Goal: Task Accomplishment & Management: Manage account settings

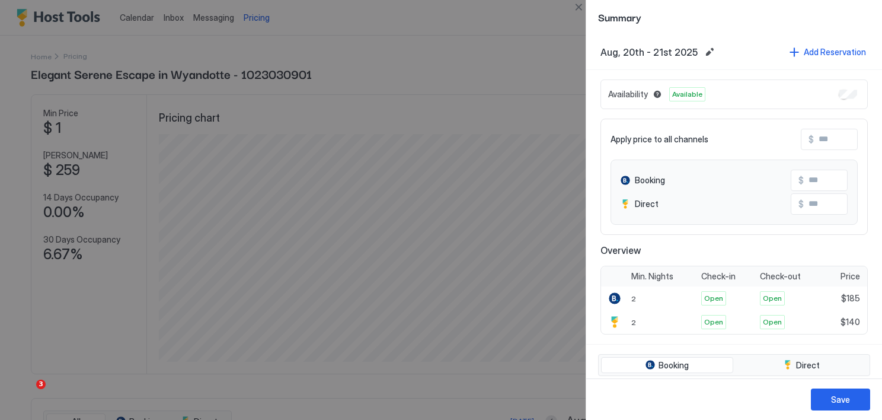
scroll to position [228, 683]
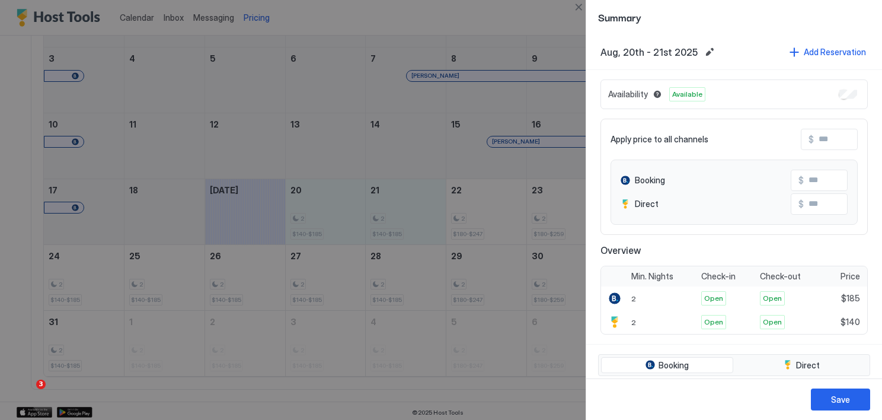
click at [654, 175] on span "Booking" at bounding box center [650, 180] width 30 height 11
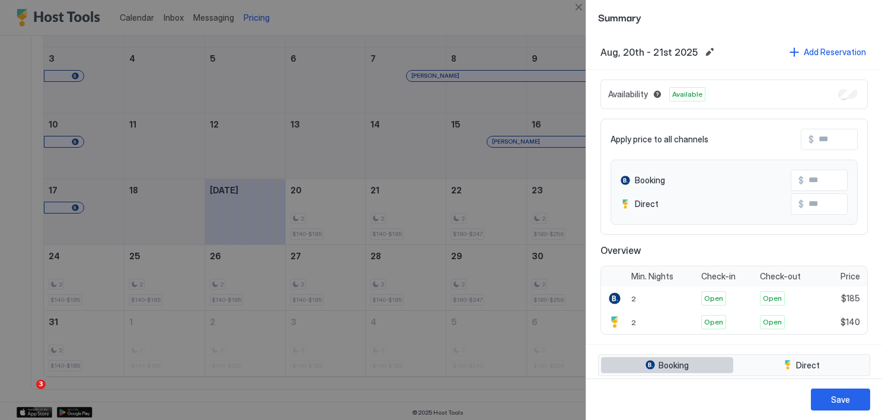
click at [673, 365] on span "Booking" at bounding box center [674, 365] width 30 height 11
click at [842, 299] on span "$185" at bounding box center [850, 298] width 19 height 11
click at [463, 17] on div at bounding box center [441, 210] width 882 height 420
click at [583, 7] on button "Close" at bounding box center [579, 7] width 14 height 14
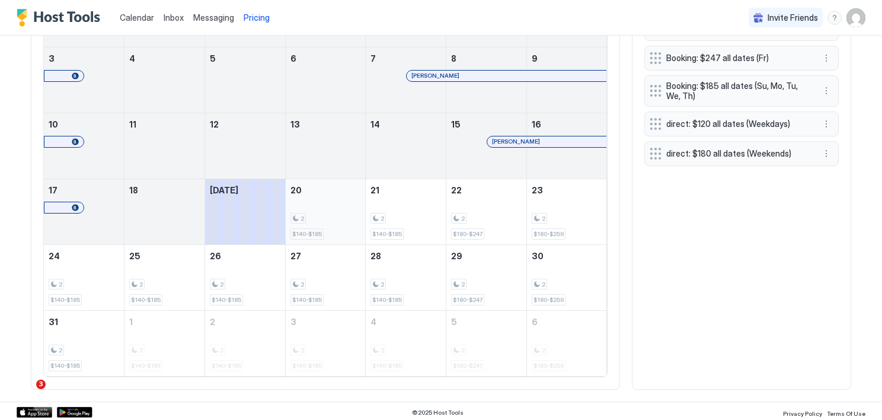
click at [299, 217] on div "2" at bounding box center [297, 218] width 15 height 11
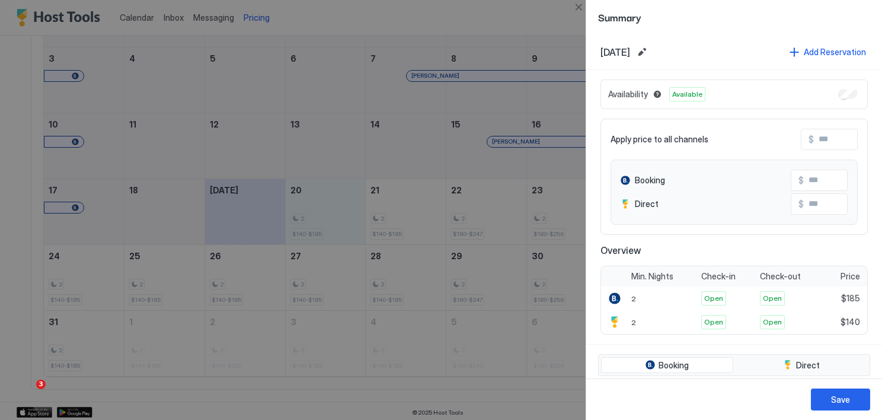
click at [399, 213] on div at bounding box center [441, 210] width 882 height 420
click at [491, 213] on div at bounding box center [441, 210] width 882 height 420
click at [582, 5] on button "Close" at bounding box center [579, 7] width 14 height 14
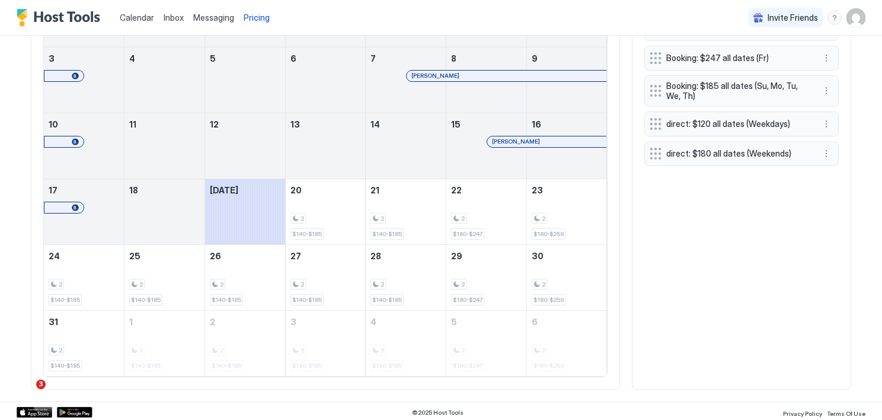
click at [261, 21] on span "Pricing" at bounding box center [257, 17] width 26 height 11
click at [315, 214] on div "2" at bounding box center [325, 218] width 71 height 11
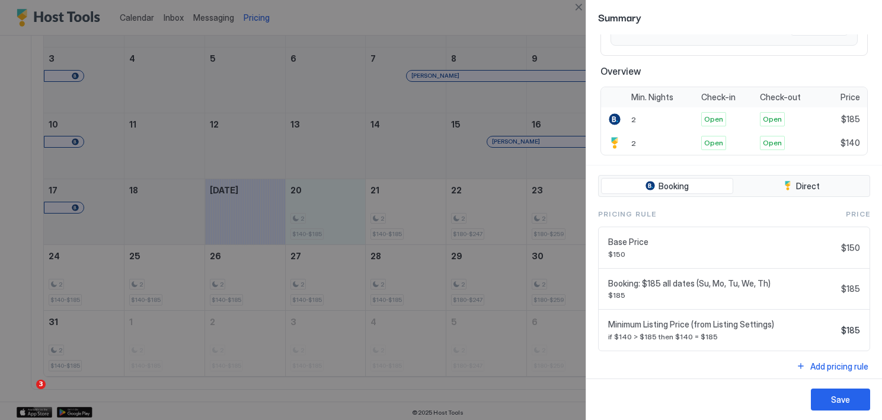
scroll to position [180, 0]
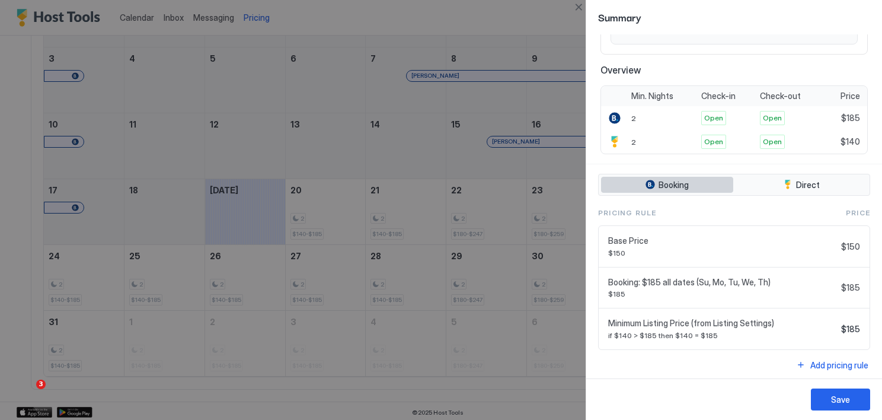
click at [679, 180] on span "Booking" at bounding box center [674, 185] width 30 height 11
click at [819, 251] on span "$150" at bounding box center [722, 252] width 228 height 9
click at [577, 11] on button "Close" at bounding box center [579, 7] width 14 height 14
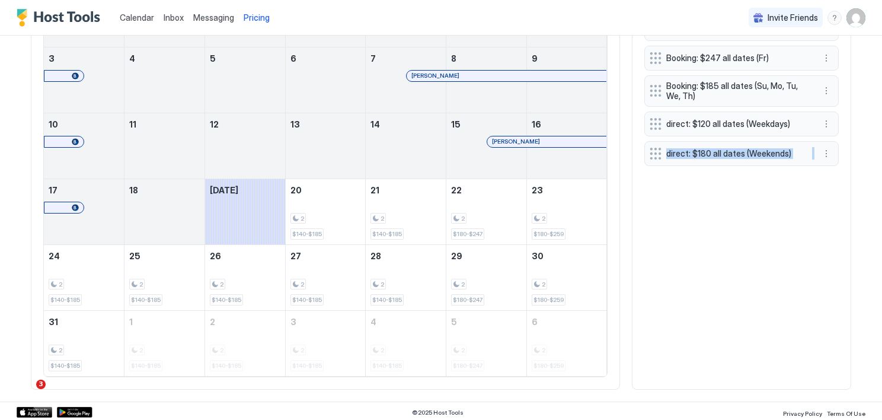
drag, startPoint x: 853, startPoint y: 119, endPoint x: 877, endPoint y: 213, distance: 98.1
click at [877, 213] on div "Calendar Inbox Messaging Pricing Invite Friends DA Home Pricing Elegant Serene …" at bounding box center [441, 210] width 882 height 420
click at [745, 227] on div "Booking: $259 all dates (Sa) Booking: $247 all dates (Fr) Booking: $185 all dat…" at bounding box center [741, 196] width 194 height 361
click at [649, 56] on div "Booking: $259 all dates (Sa) Booking: $247 all dates (Fr) Booking: $185 all dat…" at bounding box center [741, 91] width 194 height 150
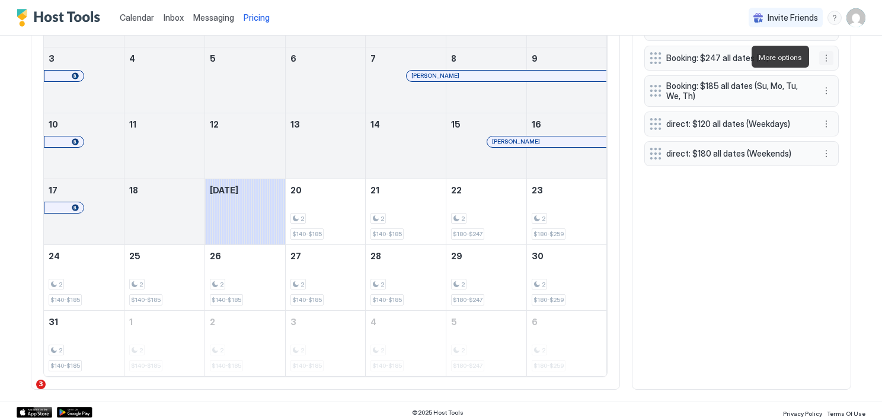
click at [823, 56] on button "More options" at bounding box center [826, 58] width 14 height 14
click at [835, 72] on span "Edit" at bounding box center [840, 73] width 13 height 9
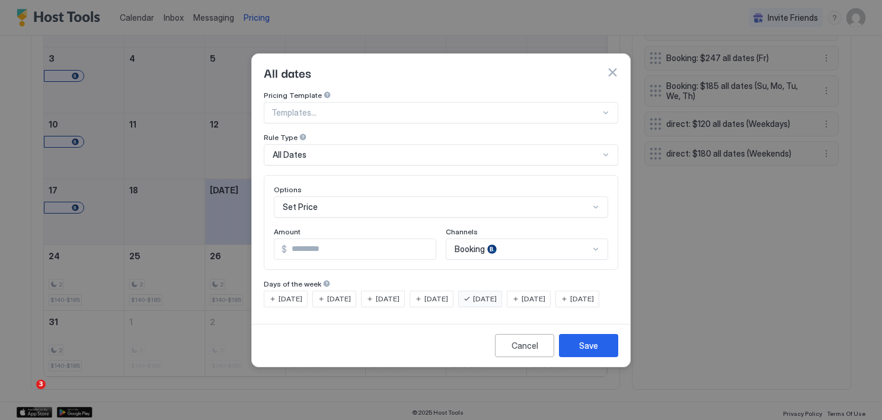
click at [329, 149] on div "All Dates" at bounding box center [436, 154] width 327 height 11
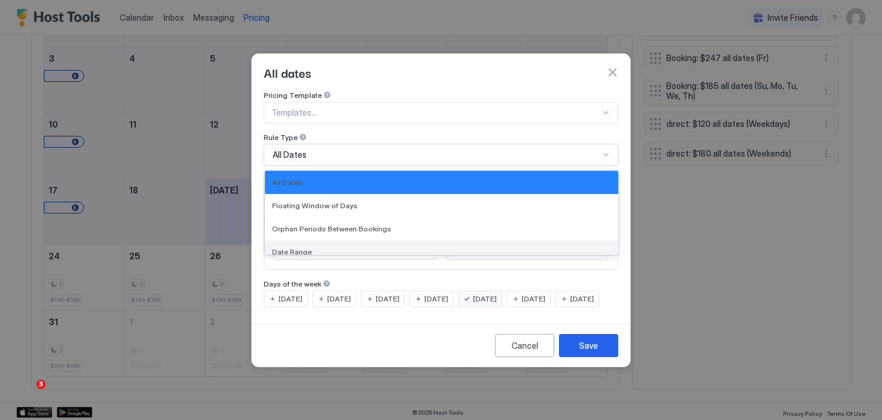
click at [300, 247] on span "Date Range" at bounding box center [292, 251] width 40 height 9
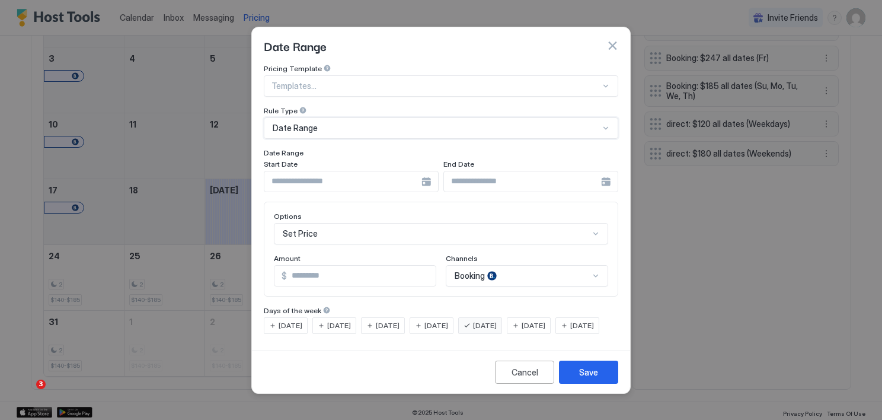
click at [311, 174] on input "Input Field" at bounding box center [342, 181] width 157 height 20
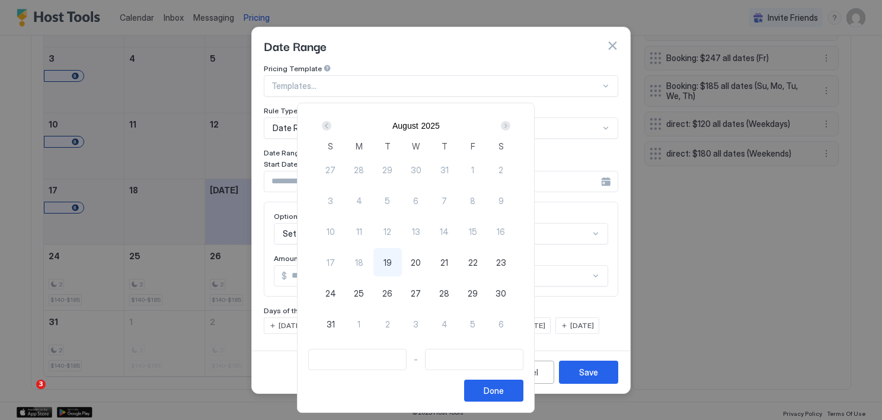
click at [421, 260] on span "20" at bounding box center [416, 262] width 10 height 12
type input "**********"
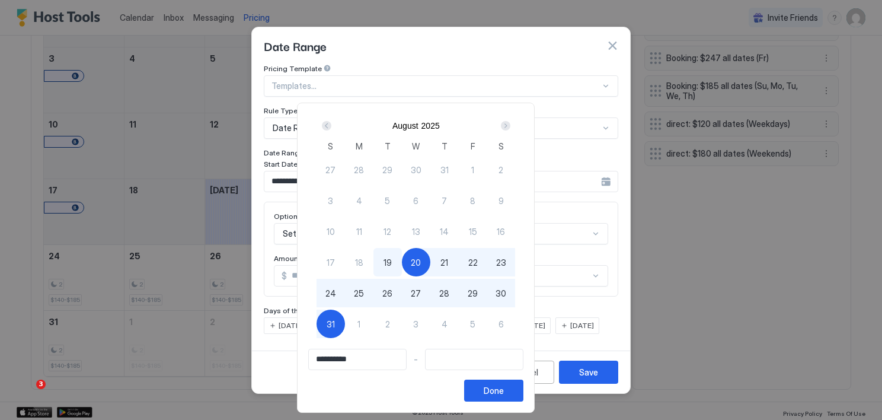
type input "**********"
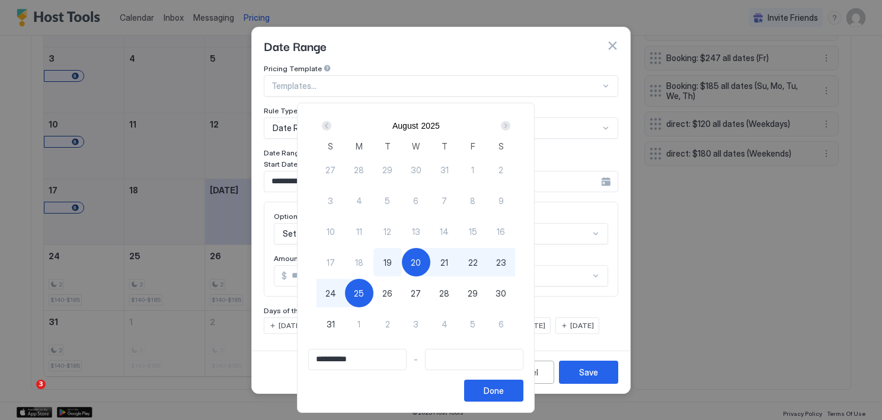
click at [364, 292] on span "25" at bounding box center [359, 293] width 10 height 12
type input "**********"
click at [364, 292] on span "25" at bounding box center [359, 293] width 10 height 12
type input "**********"
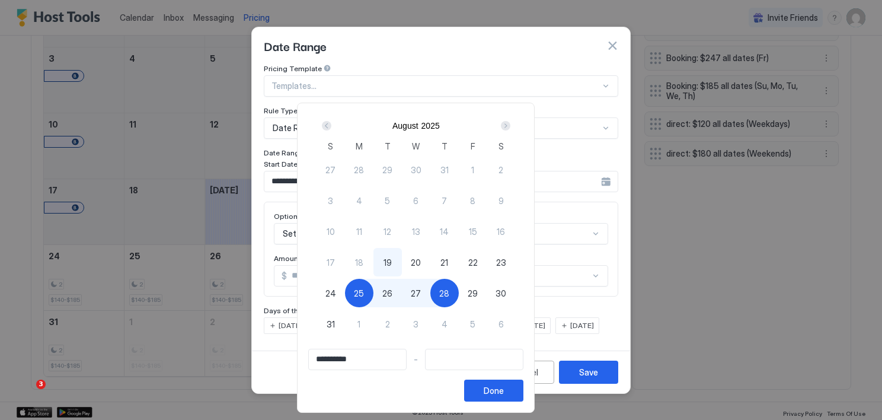
drag, startPoint x: 384, startPoint y: 292, endPoint x: 470, endPoint y: 292, distance: 86.0
click at [470, 292] on div "27 28 29 30 31 1 2 3 4 5 6 7 8 9 10 11 12 13 14 15 16 17 18 19 20 21 22 23 24 2…" at bounding box center [416, 255] width 199 height 202
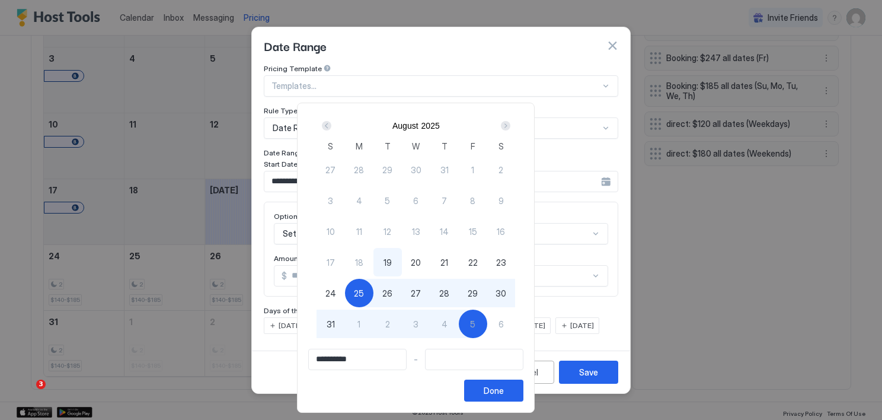
type input "**********"
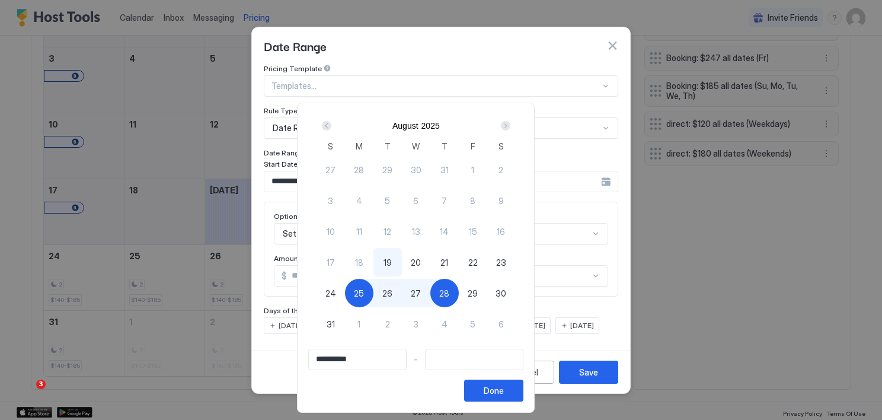
click at [449, 287] on span "28" at bounding box center [444, 293] width 10 height 12
type input "**********"
click at [523, 398] on button "Done" at bounding box center [493, 390] width 59 height 22
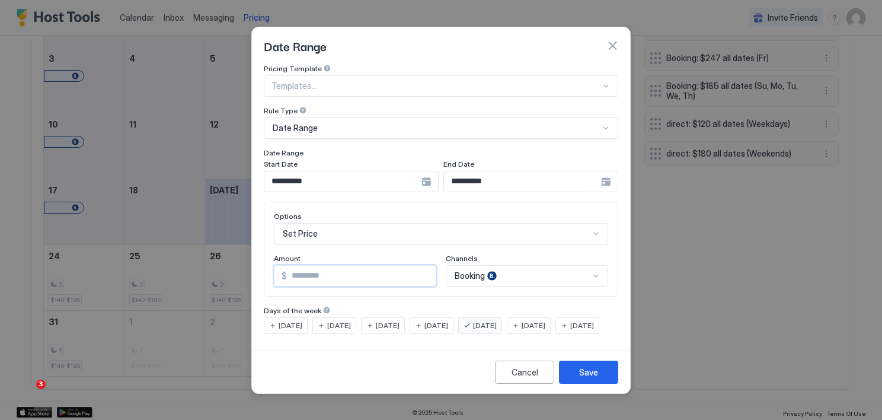
click at [424, 268] on input "***" at bounding box center [361, 276] width 149 height 20
drag, startPoint x: 343, startPoint y: 266, endPoint x: 152, endPoint y: 290, distance: 192.5
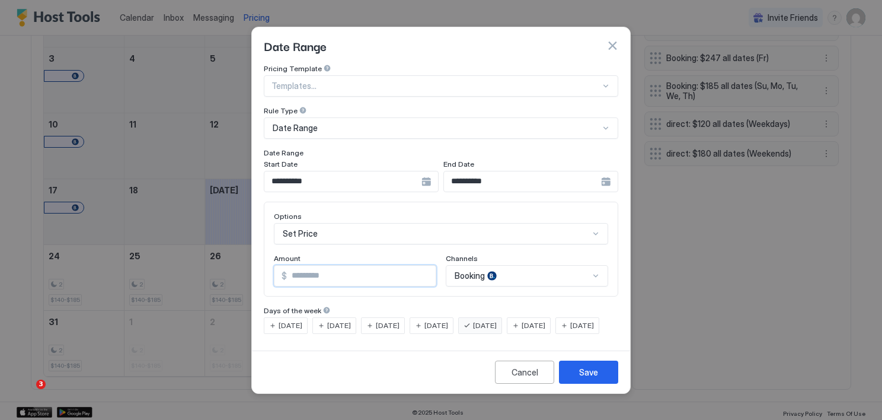
click at [152, 290] on div "**********" at bounding box center [441, 210] width 882 height 420
type input "***"
click at [589, 378] on div "Save" at bounding box center [588, 372] width 19 height 12
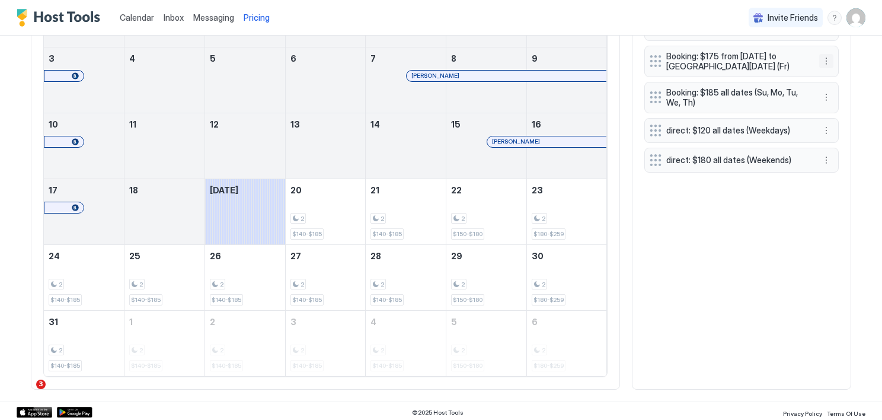
click at [820, 60] on button "More options" at bounding box center [826, 61] width 14 height 14
click at [839, 75] on span "Edit" at bounding box center [840, 76] width 13 height 9
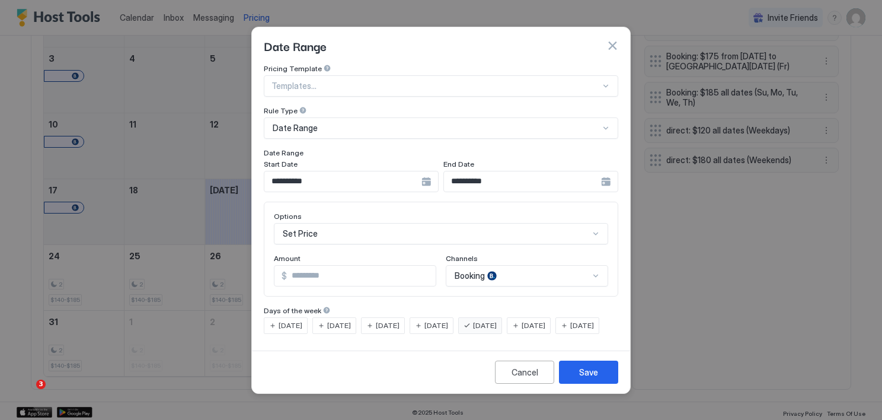
click at [489, 317] on div "[DATE]" at bounding box center [480, 325] width 44 height 17
click at [341, 320] on span "[DATE]" at bounding box center [339, 325] width 24 height 11
click at [385, 320] on span "[DATE]" at bounding box center [388, 325] width 24 height 11
click at [448, 320] on span "[DATE]" at bounding box center [436, 325] width 24 height 11
click at [282, 320] on span "[DATE]" at bounding box center [291, 325] width 24 height 11
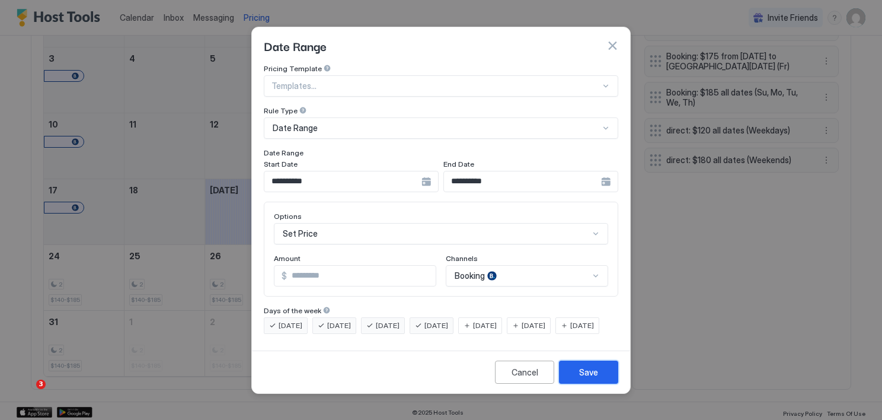
click at [599, 381] on button "Save" at bounding box center [588, 371] width 59 height 23
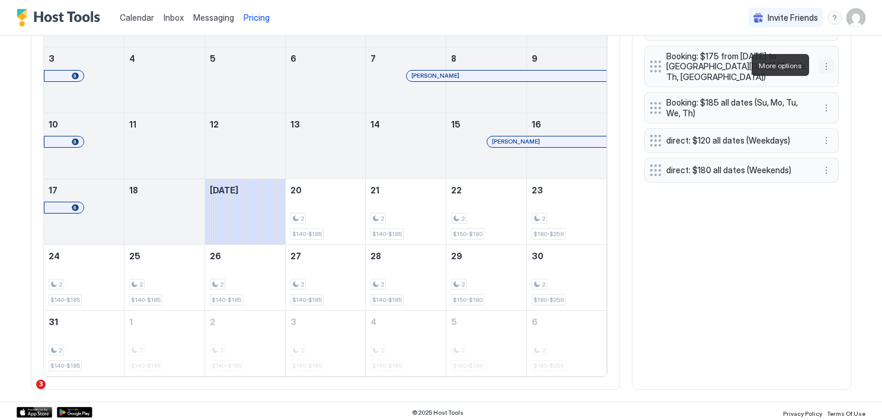
click at [825, 62] on button "More options" at bounding box center [826, 66] width 14 height 14
click at [844, 81] on span "Edit" at bounding box center [840, 81] width 13 height 9
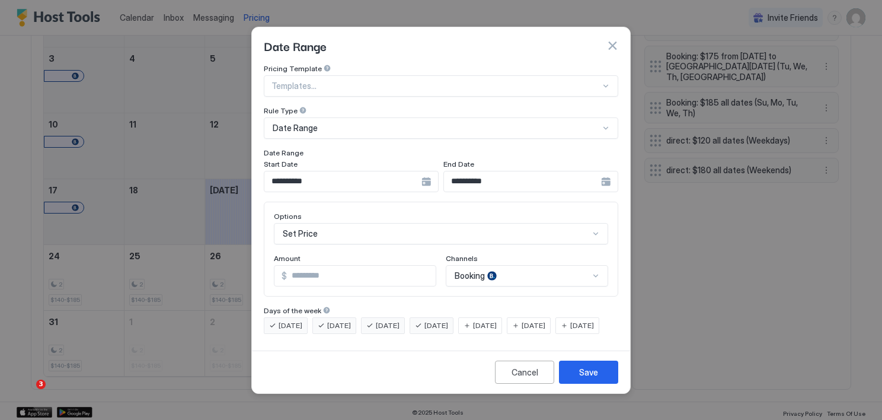
click at [422, 171] on input "**********" at bounding box center [342, 181] width 157 height 20
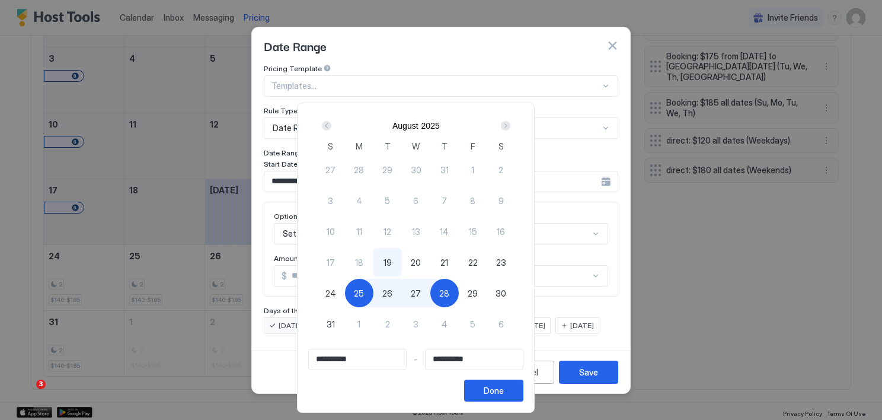
click at [421, 258] on span "20" at bounding box center [416, 262] width 10 height 12
type input "**********"
click at [335, 322] on span "31" at bounding box center [331, 324] width 8 height 12
type input "**********"
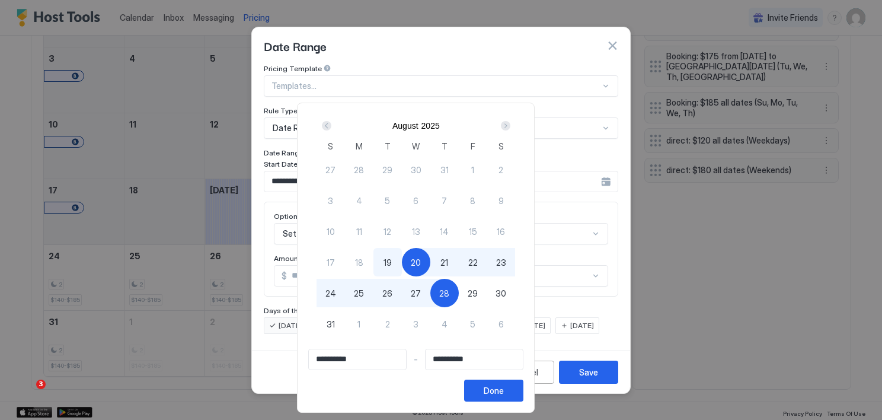
type input "**********"
click at [504, 390] on div "Done" at bounding box center [494, 390] width 20 height 12
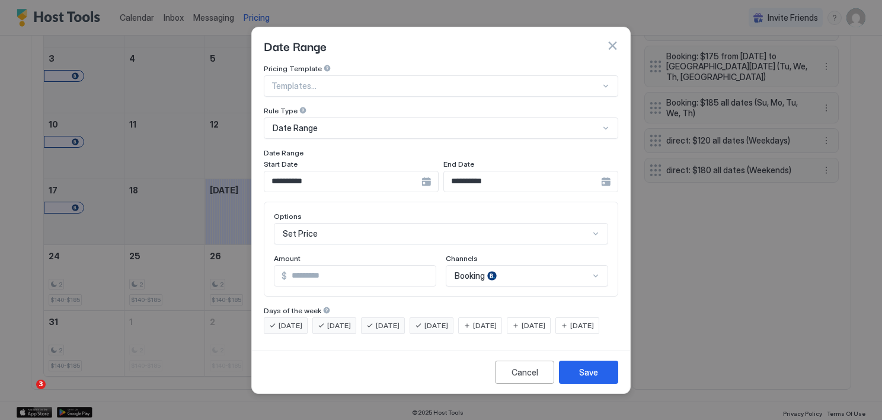
click at [555, 334] on div "[DATE]" at bounding box center [577, 325] width 44 height 17
click at [591, 378] on div "Save" at bounding box center [588, 372] width 19 height 12
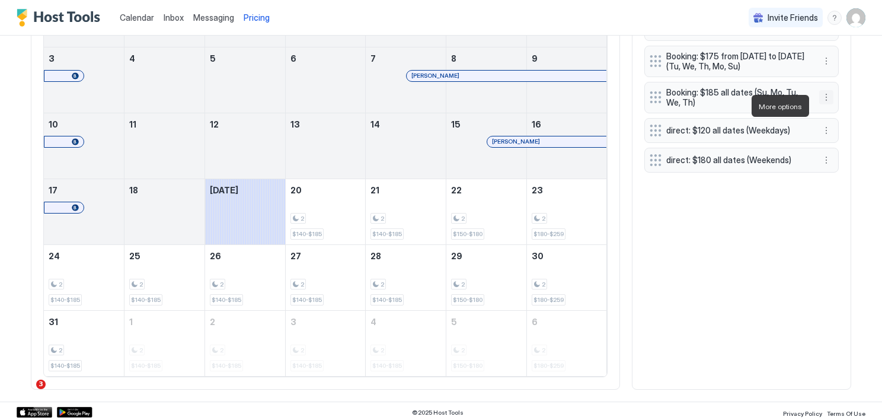
click at [821, 104] on button "More options" at bounding box center [826, 97] width 14 height 14
click at [835, 120] on span "Edit" at bounding box center [840, 122] width 13 height 9
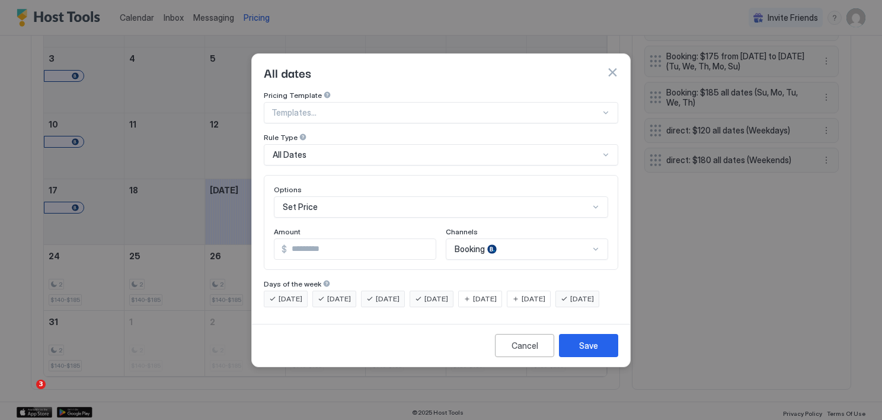
click at [333, 149] on div "All Dates" at bounding box center [436, 154] width 327 height 11
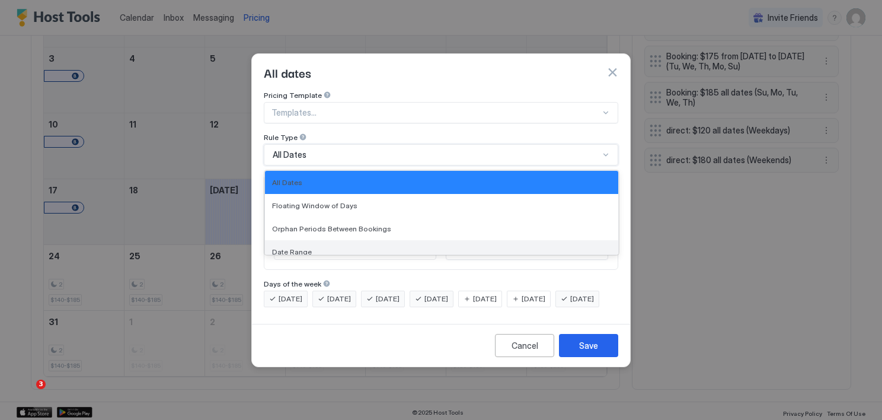
click at [298, 247] on span "Date Range" at bounding box center [292, 251] width 40 height 9
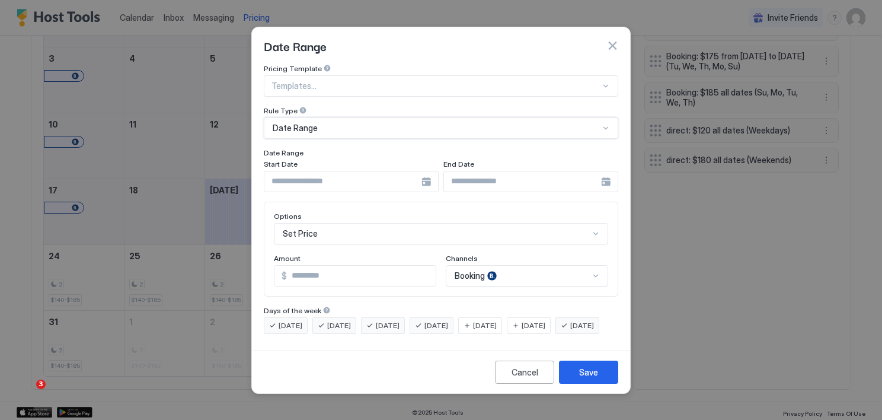
click at [425, 175] on div at bounding box center [351, 181] width 175 height 21
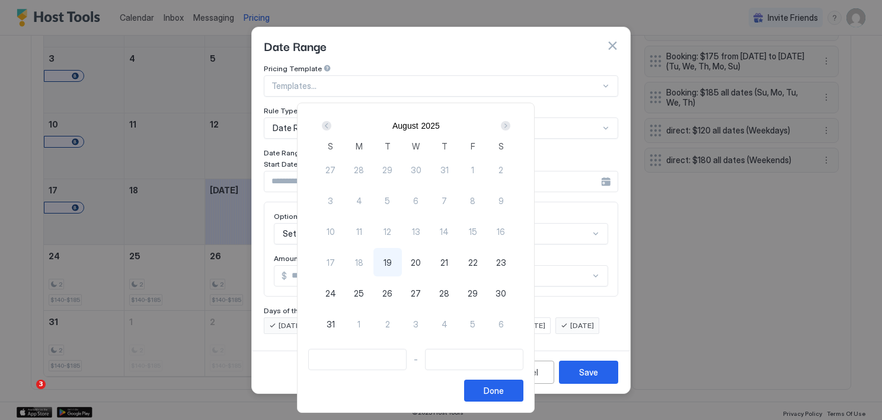
click at [360, 323] on span "1" at bounding box center [358, 324] width 3 height 12
type input "**********"
click at [510, 127] on div "Next" at bounding box center [505, 125] width 9 height 9
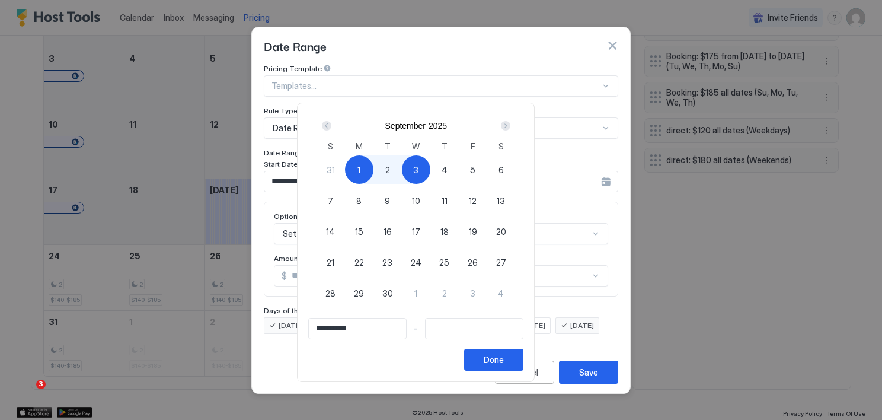
click at [510, 127] on div "Next" at bounding box center [505, 125] width 9 height 9
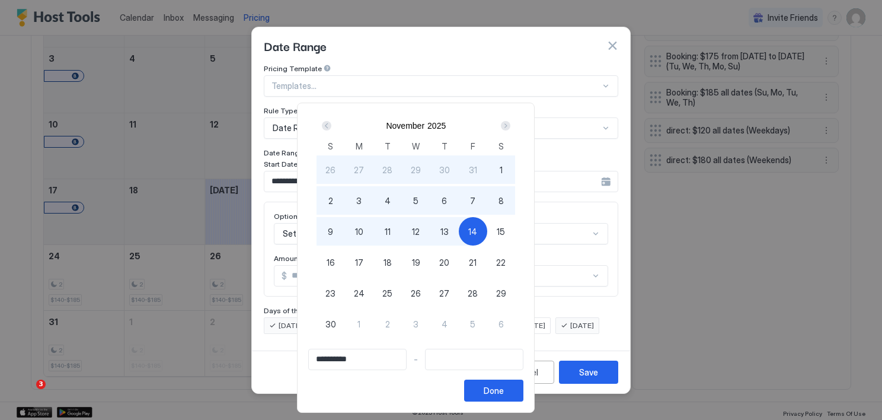
type input "**********"
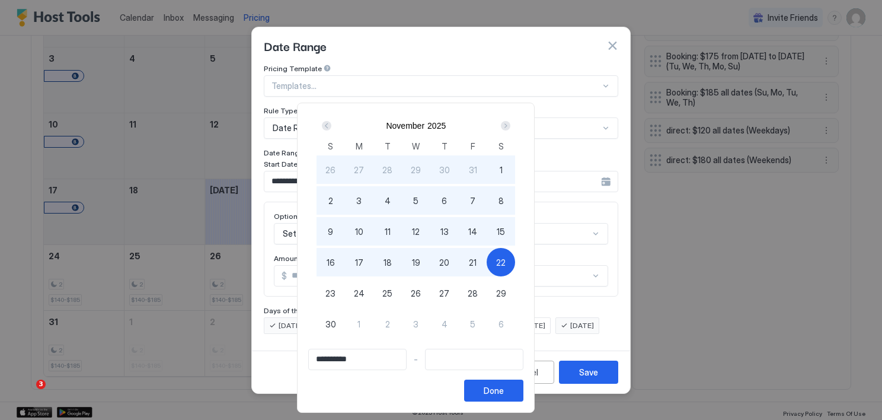
click at [506, 263] on span "22" at bounding box center [500, 262] width 9 height 12
type input "**********"
click at [504, 392] on div "Done" at bounding box center [494, 390] width 20 height 12
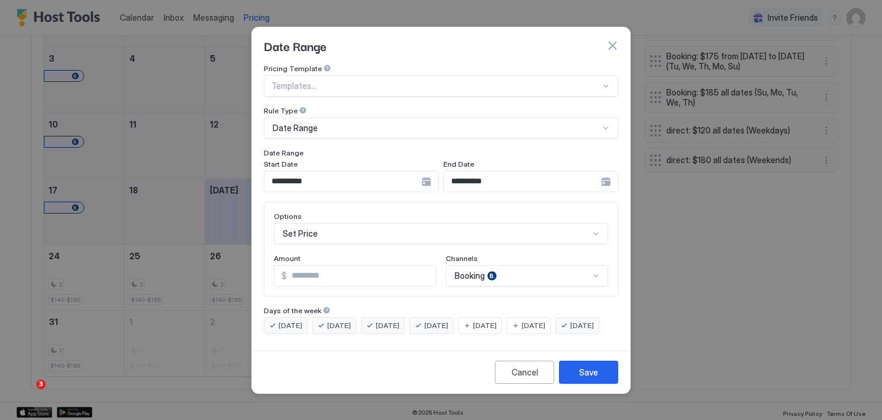
click at [290, 320] on span "[DATE]" at bounding box center [291, 325] width 24 height 11
click at [330, 320] on span "[DATE]" at bounding box center [339, 325] width 24 height 11
click at [282, 320] on span "[DATE]" at bounding box center [291, 325] width 24 height 11
click at [343, 320] on span "[DATE]" at bounding box center [339, 325] width 24 height 11
click at [591, 378] on div "Save" at bounding box center [588, 372] width 19 height 12
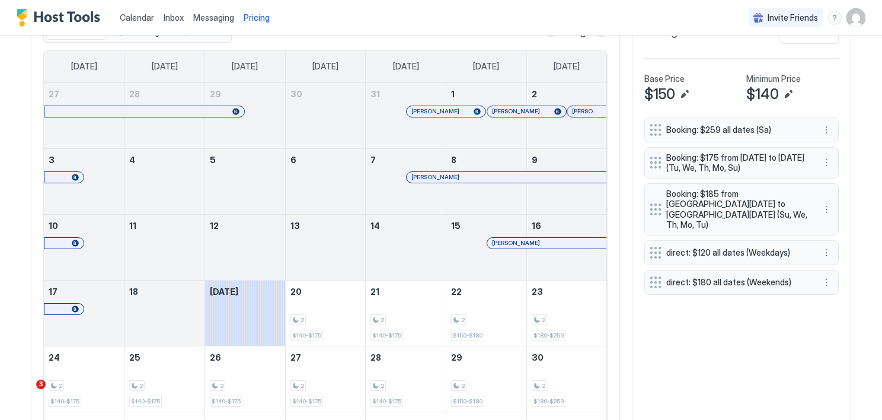
scroll to position [372, 0]
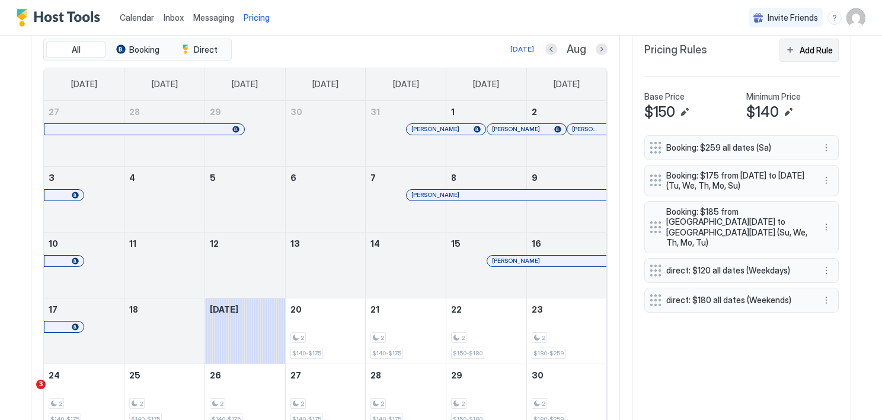
click at [809, 46] on div "Add Rule" at bounding box center [816, 50] width 33 height 12
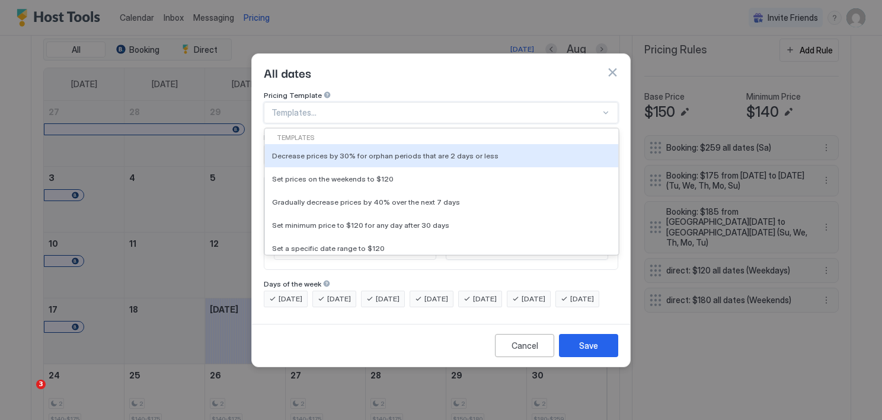
click at [297, 107] on div at bounding box center [436, 112] width 329 height 11
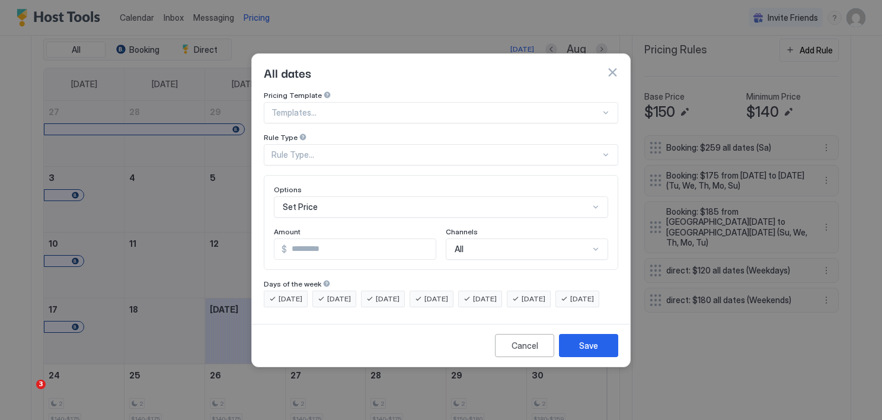
click at [384, 91] on div "Pricing Template" at bounding box center [441, 96] width 355 height 11
click at [315, 149] on div "Rule Type..." at bounding box center [436, 154] width 329 height 11
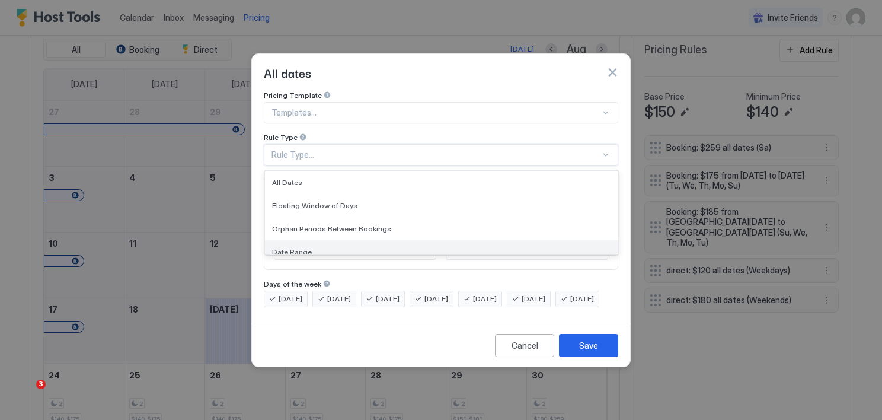
click at [285, 247] on span "Date Range" at bounding box center [292, 251] width 40 height 9
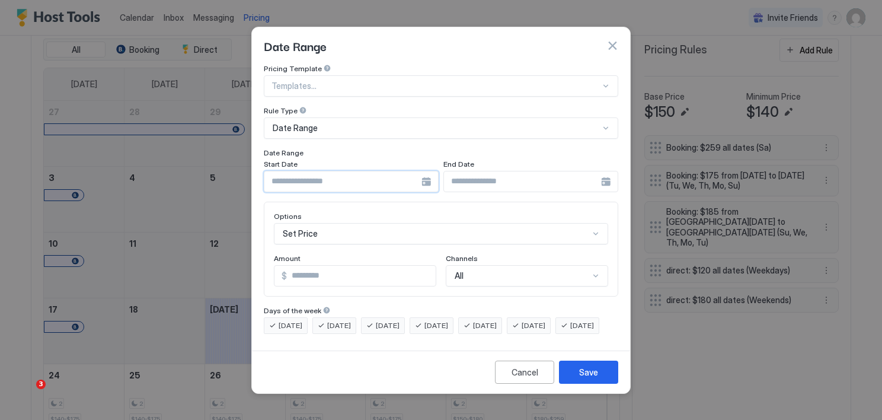
click at [291, 174] on input "Input Field" at bounding box center [342, 181] width 157 height 20
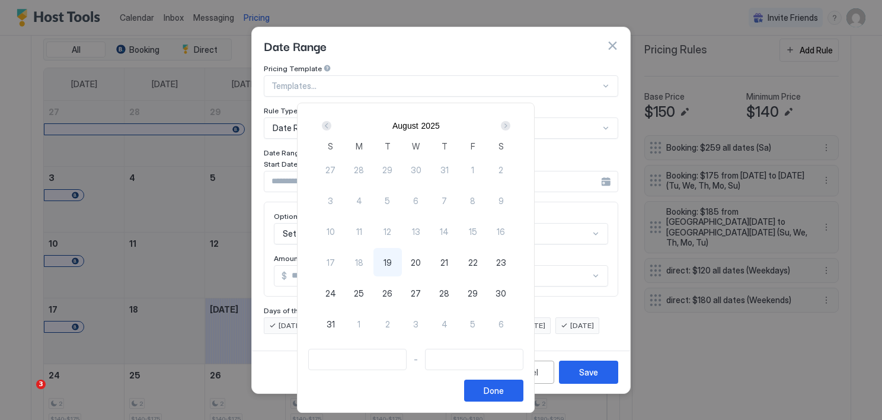
click at [360, 325] on span "1" at bounding box center [358, 324] width 3 height 12
type input "**********"
click at [510, 122] on div "Next" at bounding box center [505, 125] width 9 height 9
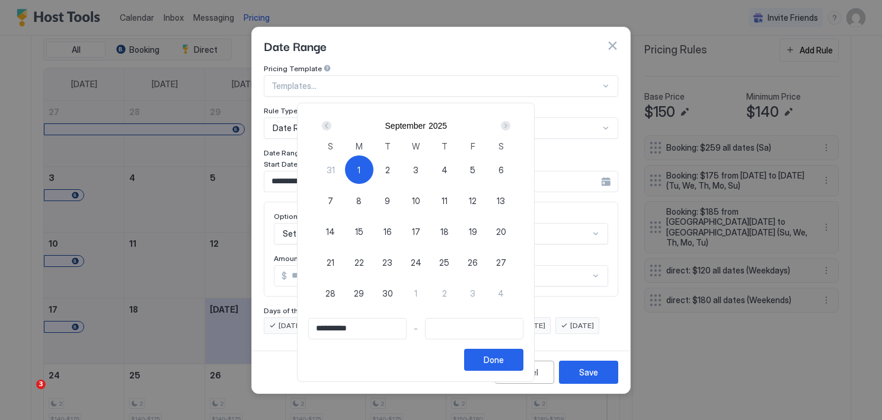
click at [510, 122] on div "Next" at bounding box center [505, 125] width 9 height 9
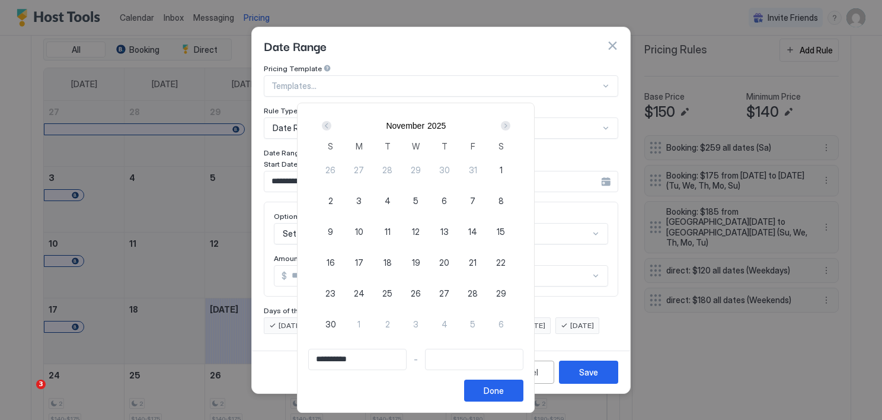
type input "**********"
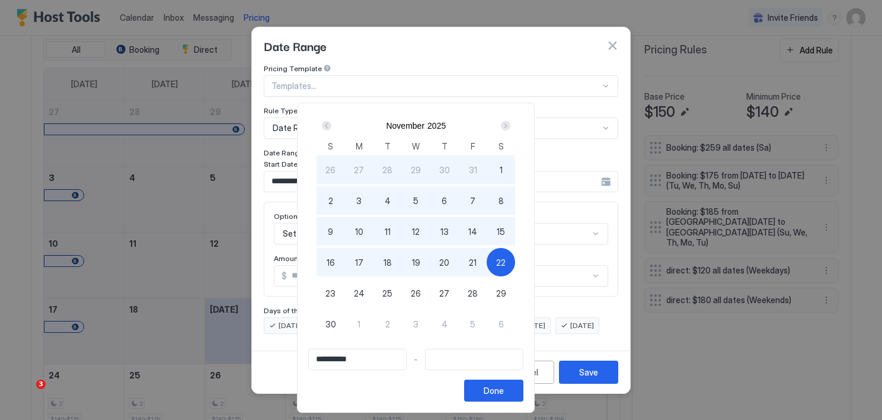
click at [506, 261] on span "22" at bounding box center [500, 262] width 9 height 12
type input "**********"
click at [504, 395] on div "Done" at bounding box center [494, 390] width 20 height 12
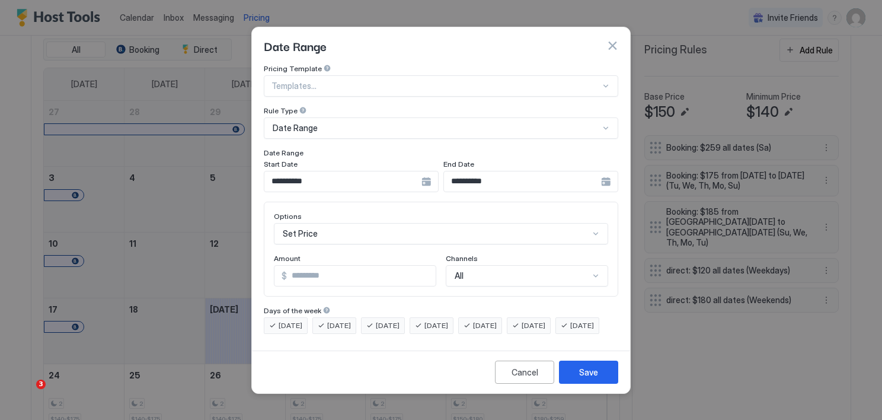
click at [345, 123] on div "Date Range" at bounding box center [436, 128] width 327 height 11
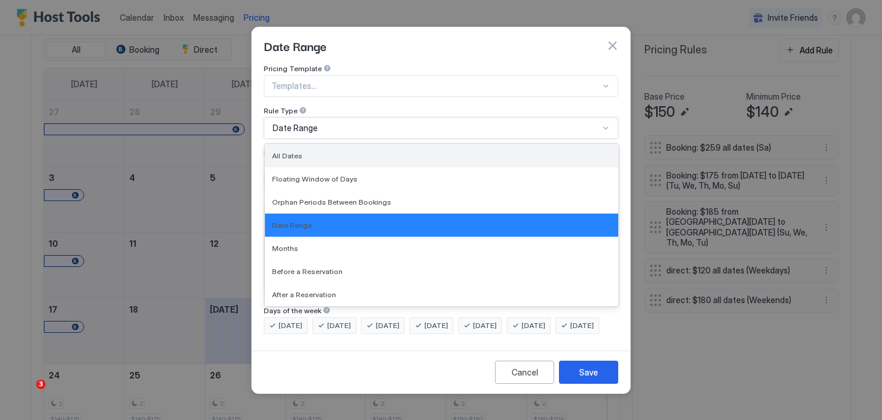
click at [307, 144] on div "All Dates" at bounding box center [441, 155] width 353 height 23
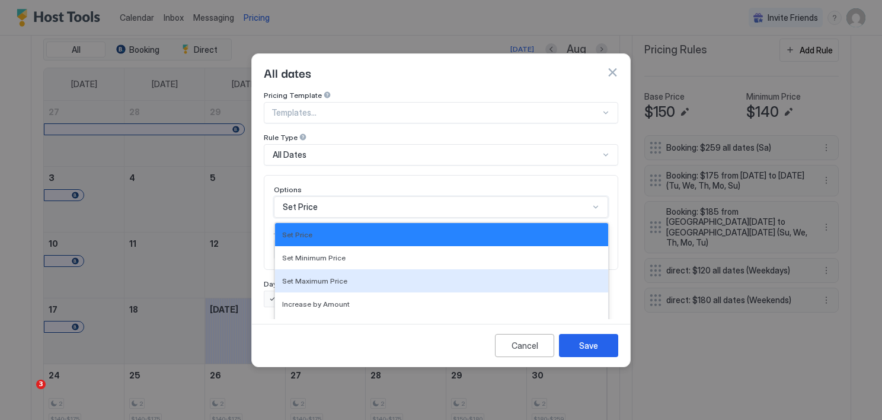
scroll to position [62, 0]
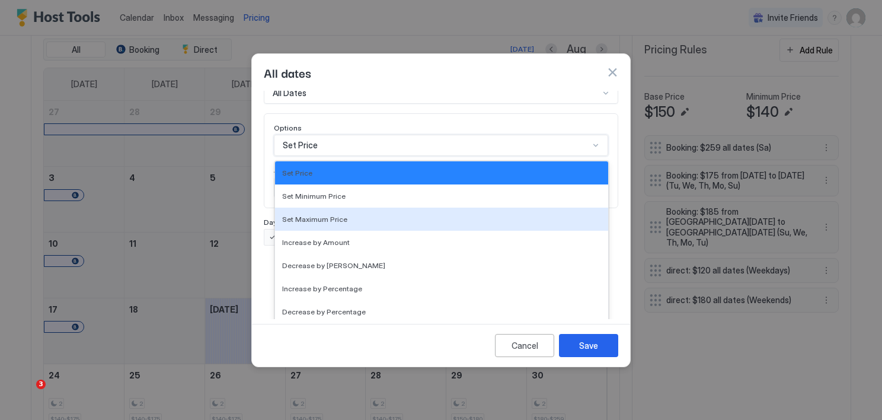
click at [334, 156] on div "17 results available. Use Up and Down to choose options, press Enter to select …" at bounding box center [441, 145] width 334 height 21
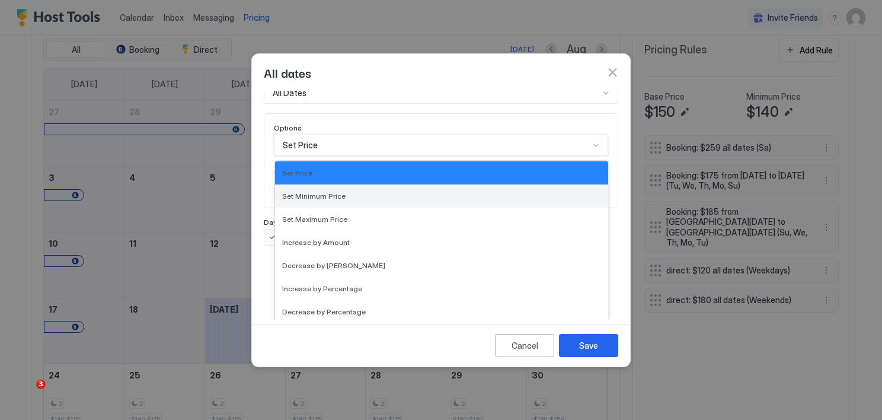
click at [329, 191] on span "Set Minimum Price" at bounding box center [313, 195] width 63 height 9
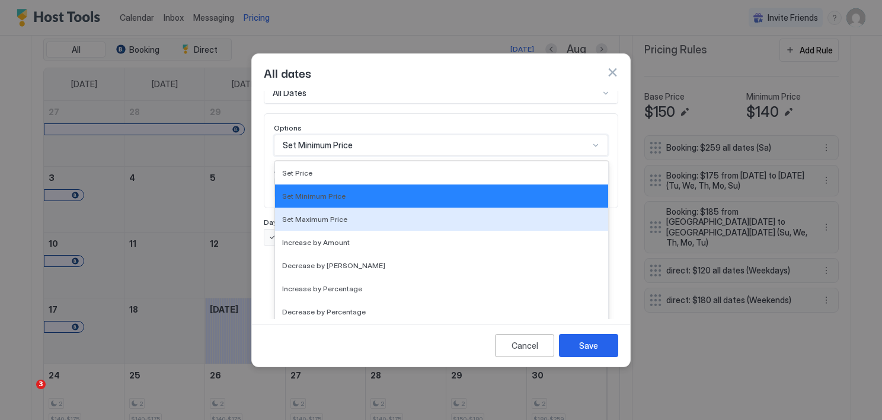
click at [353, 156] on div "option Set Minimum Price, selected. 17 results available. Use Up and Down to ch…" at bounding box center [441, 145] width 334 height 21
click at [353, 207] on div "Set Maximum Price" at bounding box center [441, 218] width 333 height 23
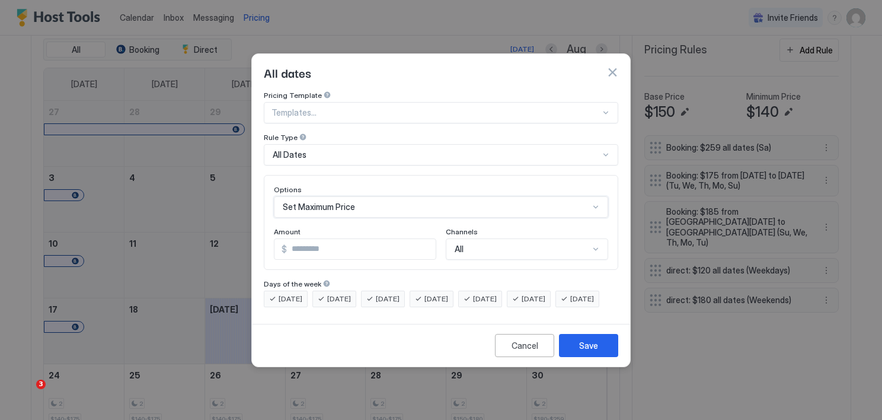
scroll to position [0, 0]
drag, startPoint x: 315, startPoint y: 235, endPoint x: 256, endPoint y: 244, distance: 59.9
click at [256, 244] on div "Pricing Template Templates... Rule Type All Dates Options Set Maximum Price Amo…" at bounding box center [441, 205] width 378 height 228
type input "***"
click at [285, 290] on div "[DATE]" at bounding box center [286, 298] width 44 height 17
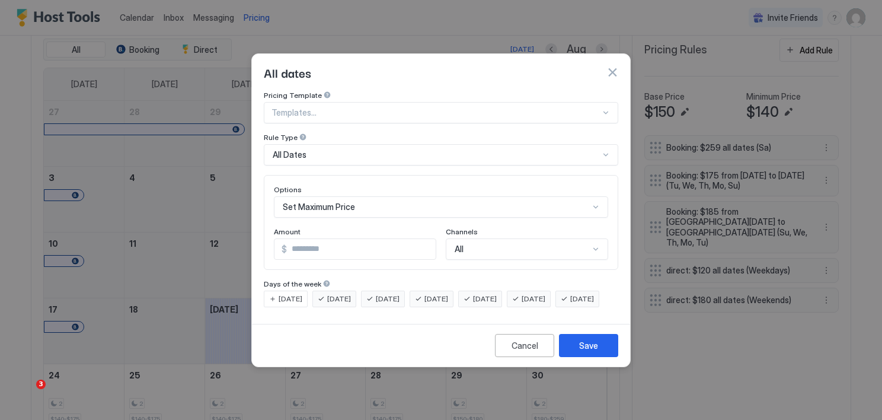
click at [570, 304] on span "[DATE]" at bounding box center [582, 298] width 24 height 11
click at [341, 293] on span "[DATE]" at bounding box center [339, 298] width 24 height 11
click at [392, 293] on span "[DATE]" at bounding box center [388, 298] width 24 height 11
click at [448, 293] on span "[DATE]" at bounding box center [436, 298] width 24 height 11
click at [545, 293] on span "[DATE]" at bounding box center [534, 298] width 24 height 11
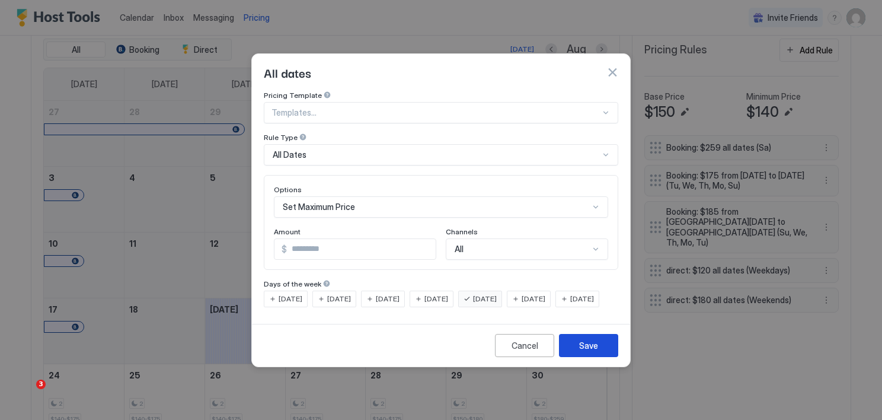
click at [595, 352] on div "Save" at bounding box center [588, 345] width 19 height 12
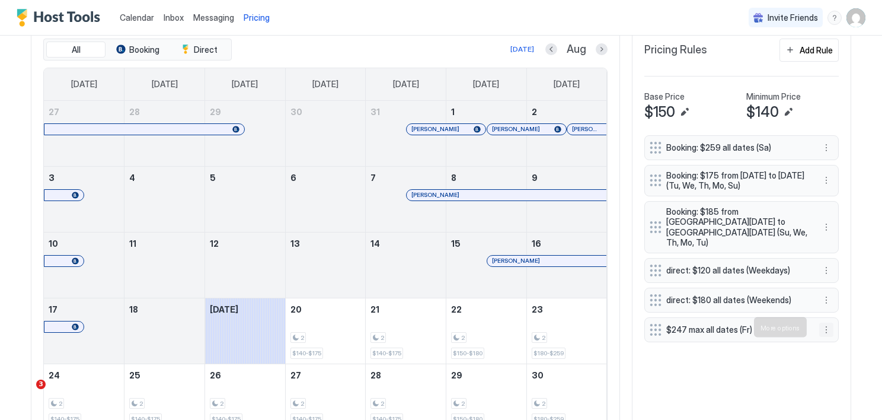
click at [823, 327] on button "More options" at bounding box center [826, 330] width 14 height 14
click at [831, 344] on div "Edit" at bounding box center [833, 343] width 26 height 9
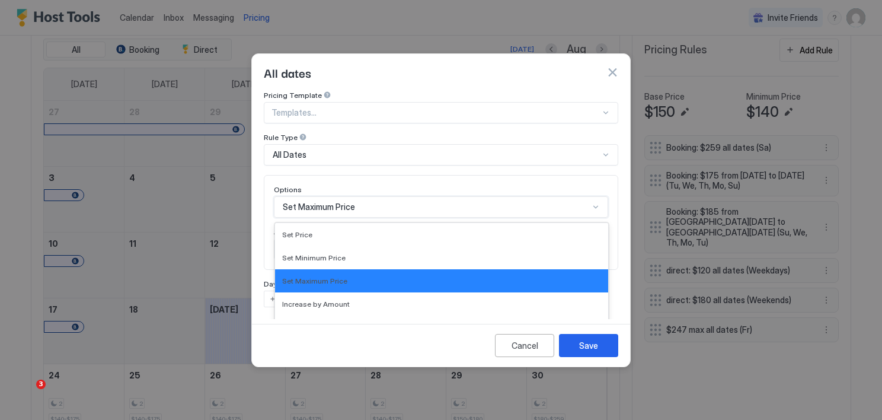
click at [379, 197] on div "17 results available. Use Up and Down to choose options, press Enter to select …" at bounding box center [441, 206] width 334 height 21
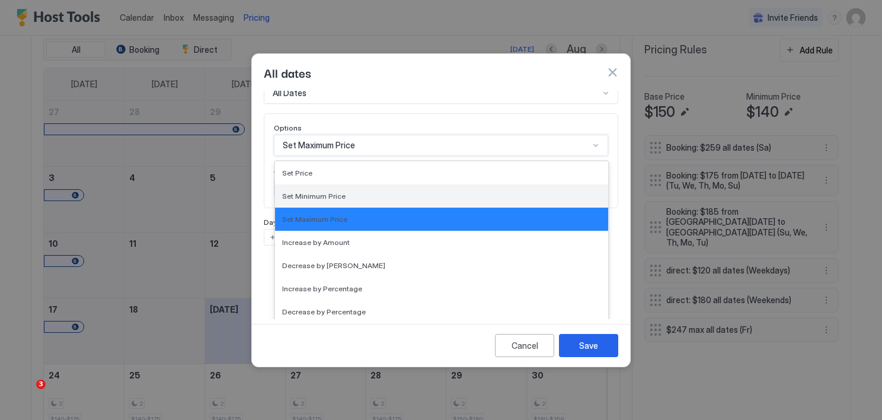
click at [334, 184] on div "Set Minimum Price" at bounding box center [441, 195] width 333 height 23
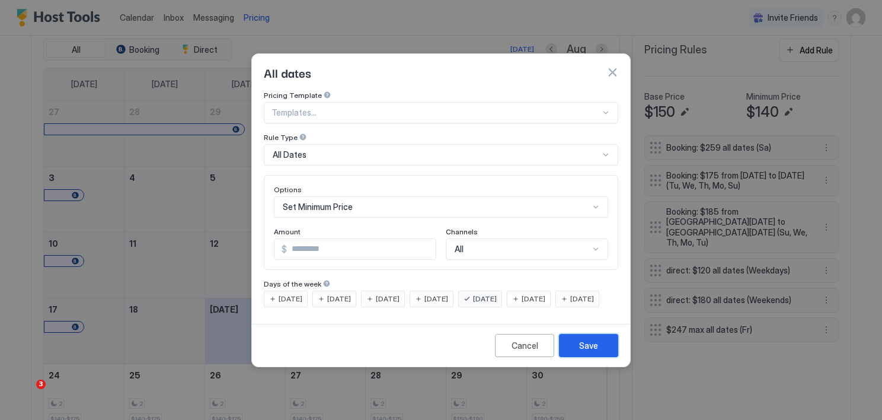
click at [592, 352] on div "Save" at bounding box center [588, 345] width 19 height 12
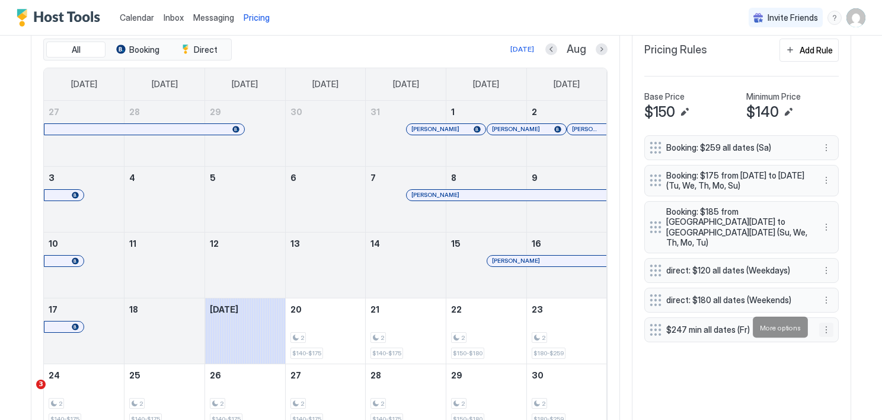
click at [826, 325] on button "More options" at bounding box center [826, 330] width 14 height 14
click at [836, 341] on span "Edit" at bounding box center [840, 343] width 13 height 9
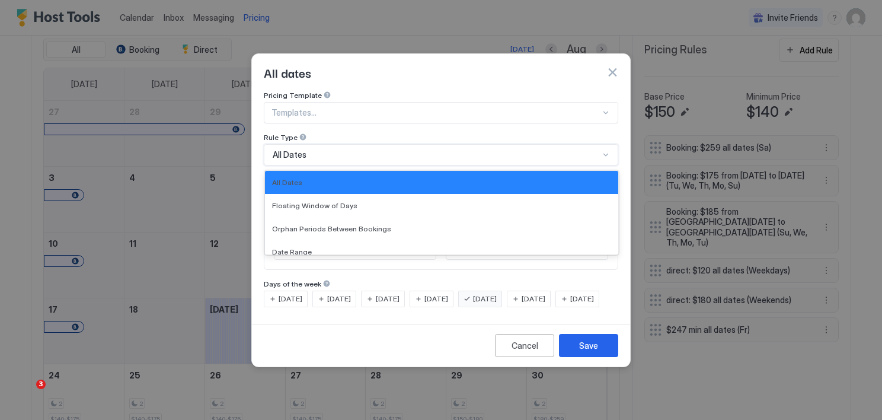
click at [314, 149] on div "All Dates" at bounding box center [436, 154] width 327 height 11
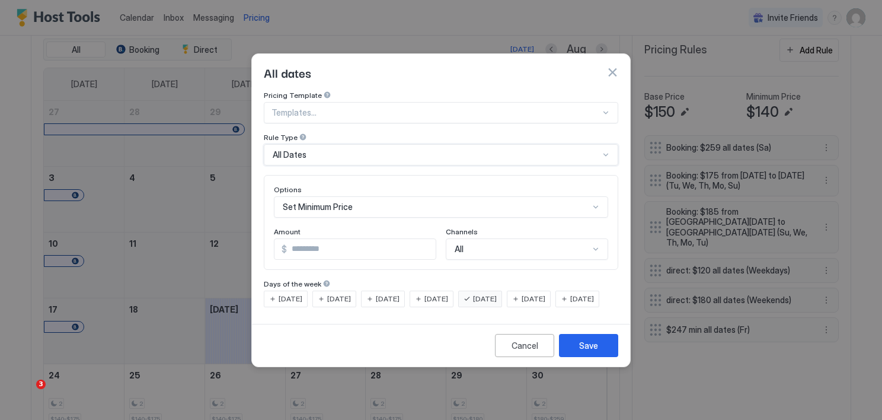
click at [394, 199] on div "Set Minimum Price" at bounding box center [441, 206] width 334 height 21
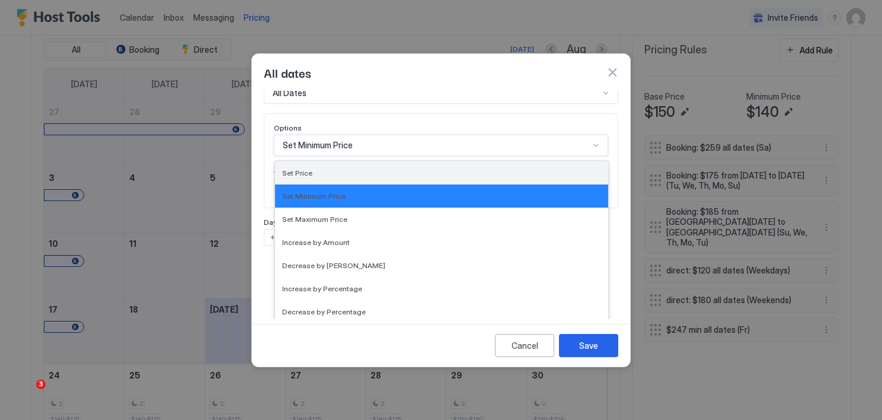
click at [292, 168] on span "Set Price" at bounding box center [297, 172] width 30 height 9
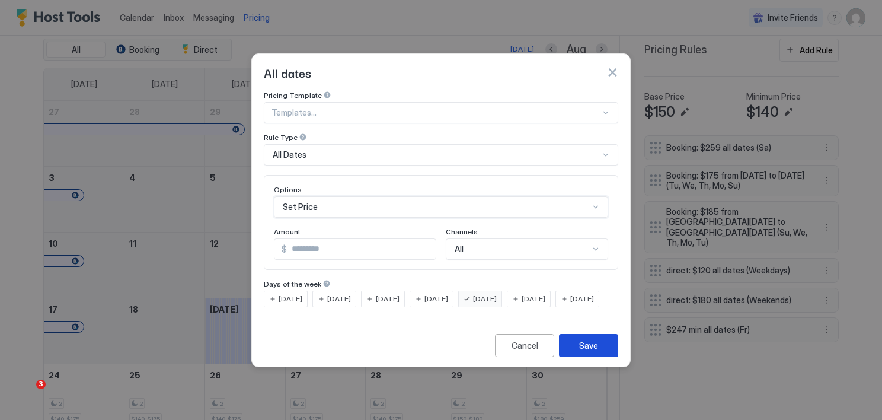
click at [596, 352] on div "Save" at bounding box center [588, 345] width 19 height 12
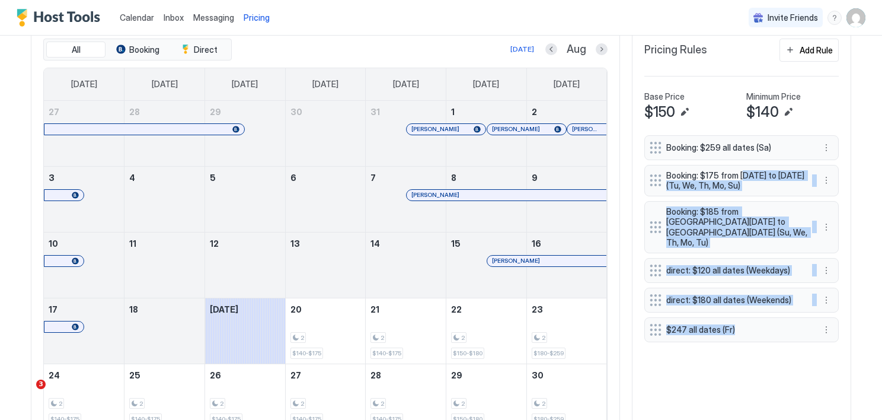
drag, startPoint x: 756, startPoint y: 327, endPoint x: 736, endPoint y: 183, distance: 145.5
click at [736, 183] on div "Booking: $259 all dates (Sa) Booking: $175 from [DATE] to [DATE] (Tu, We, Th, M…" at bounding box center [741, 238] width 194 height 207
click at [676, 376] on div "Booking: $259 all dates (Sa) Booking: $175 from [DATE] to [DATE] (Tu, We, Th, M…" at bounding box center [741, 315] width 194 height 361
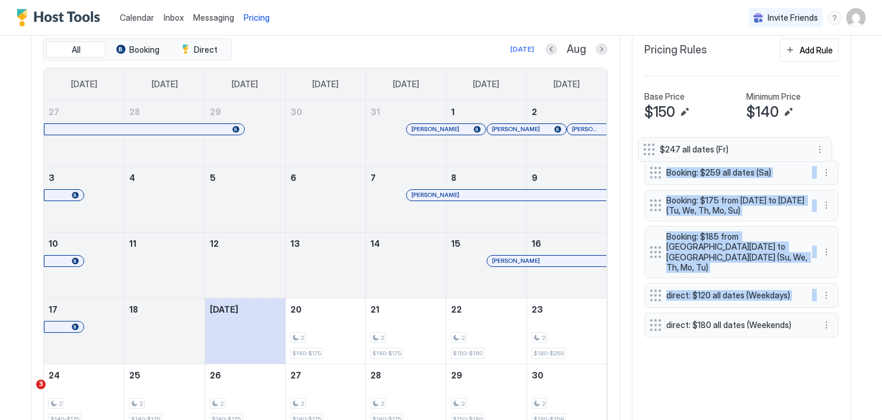
drag, startPoint x: 646, startPoint y: 330, endPoint x: 643, endPoint y: 152, distance: 177.9
click at [644, 152] on div "Booking: $259 all dates (Sa) Booking: $175 from [DATE] to [DATE] (Tu, We, Th, M…" at bounding box center [741, 238] width 194 height 207
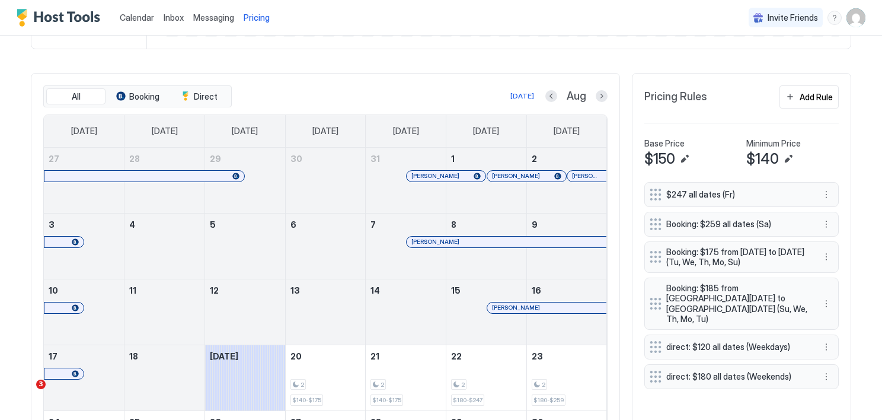
scroll to position [325, 0]
click at [825, 192] on button "More options" at bounding box center [826, 194] width 14 height 14
click at [839, 209] on span "Edit" at bounding box center [840, 209] width 13 height 9
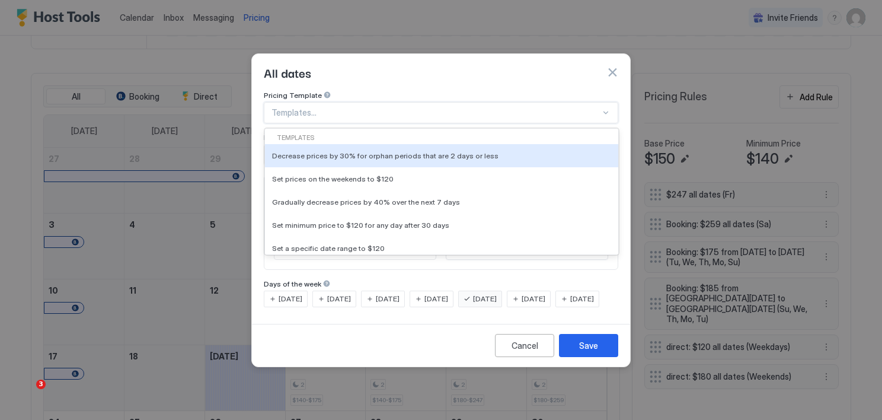
click at [316, 107] on div at bounding box center [436, 112] width 329 height 11
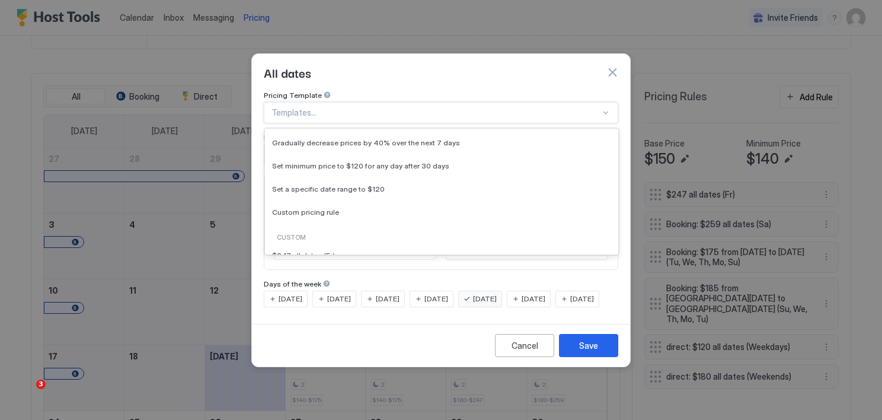
scroll to position [0, 0]
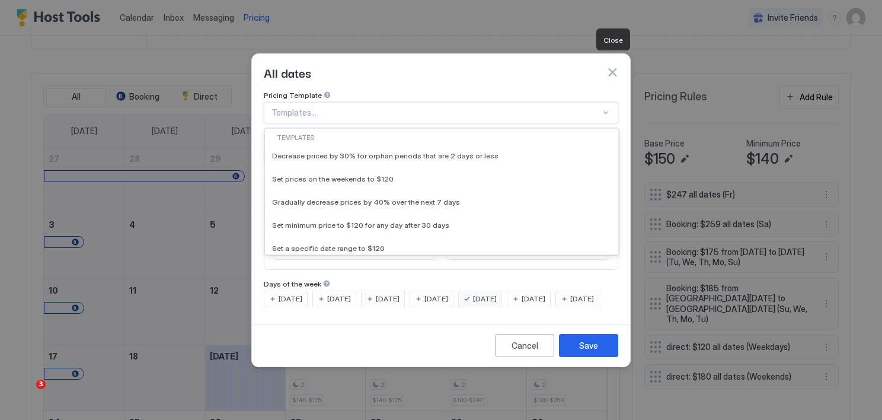
click at [609, 66] on button "button" at bounding box center [612, 72] width 12 height 12
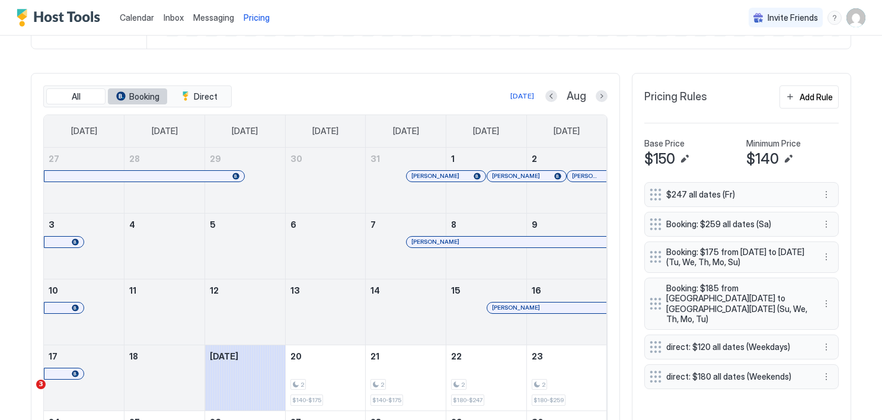
click at [135, 100] on span "Booking" at bounding box center [144, 96] width 30 height 11
click at [136, 94] on span "Booking" at bounding box center [144, 96] width 30 height 11
click at [203, 88] on button "Direct" at bounding box center [199, 96] width 59 height 17
click at [120, 97] on div "tab-group" at bounding box center [120, 95] width 9 height 9
click at [822, 187] on button "More options" at bounding box center [826, 194] width 14 height 14
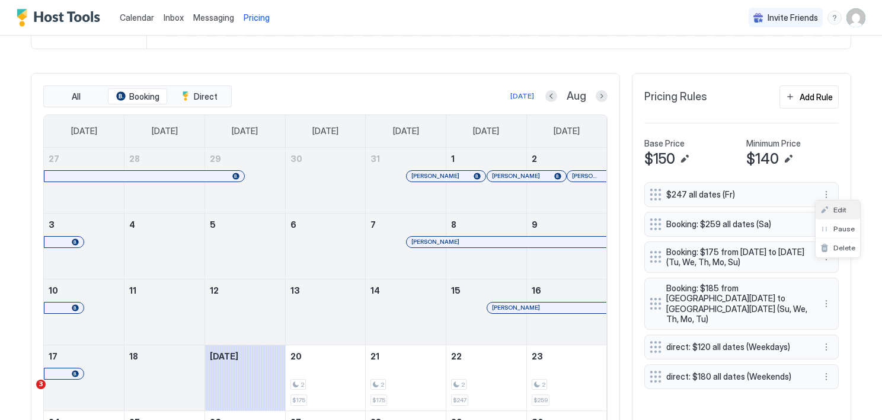
click at [841, 202] on div "Edit" at bounding box center [838, 209] width 44 height 19
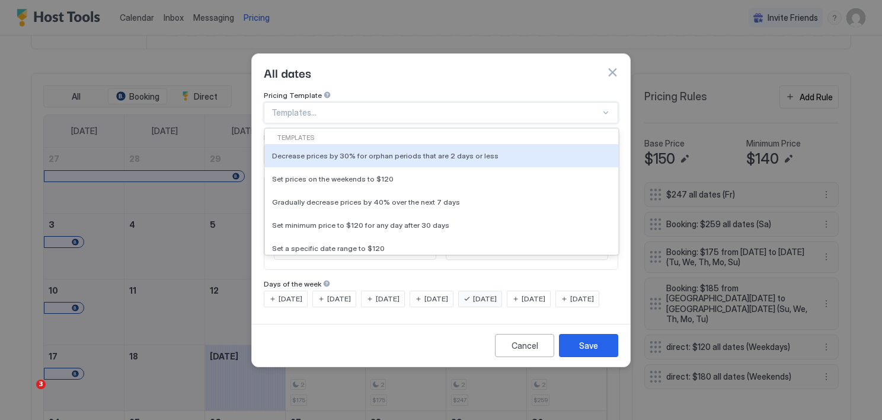
click at [517, 107] on div at bounding box center [436, 112] width 329 height 11
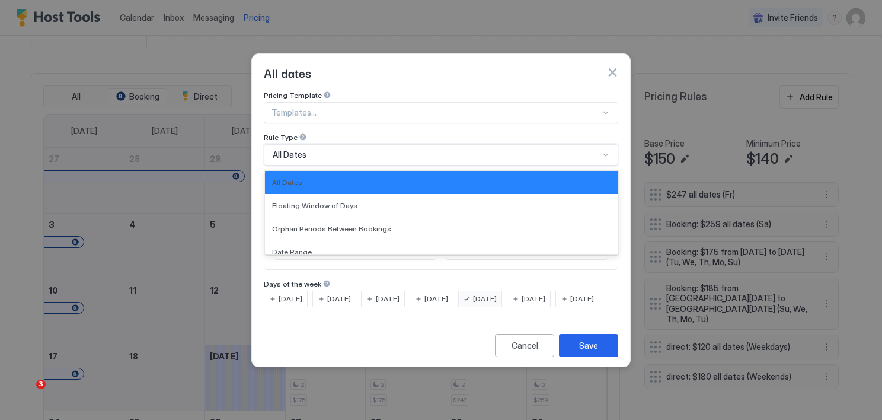
click at [451, 149] on div "All Dates" at bounding box center [436, 154] width 327 height 11
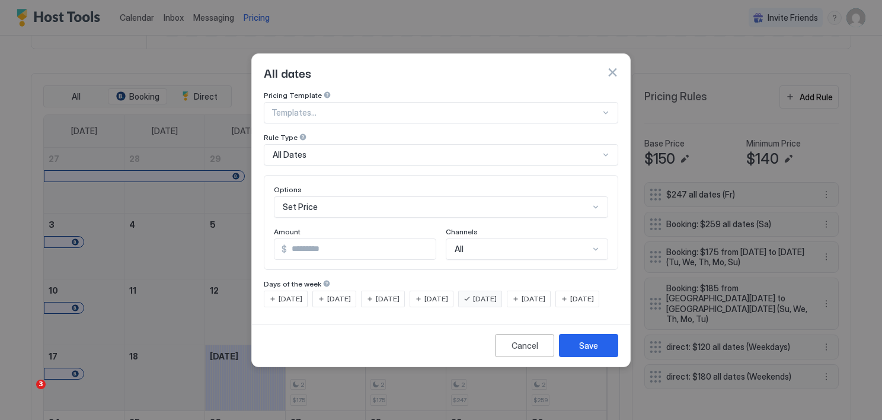
click at [558, 102] on div "Rule Type" at bounding box center [441, 96] width 355 height 11
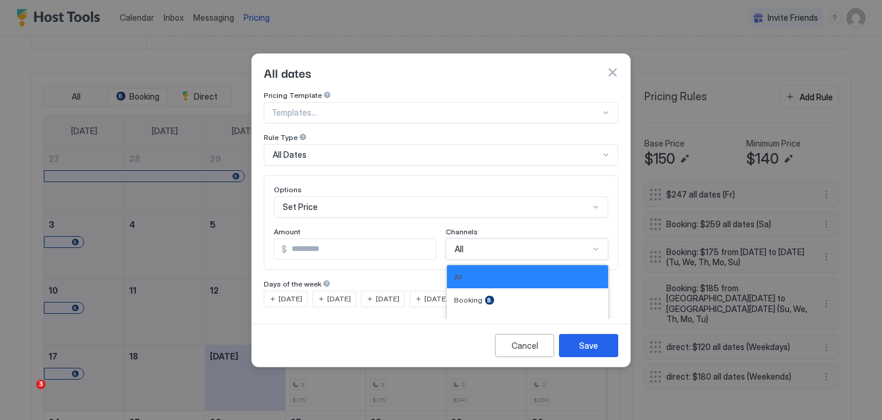
scroll to position [20, 0]
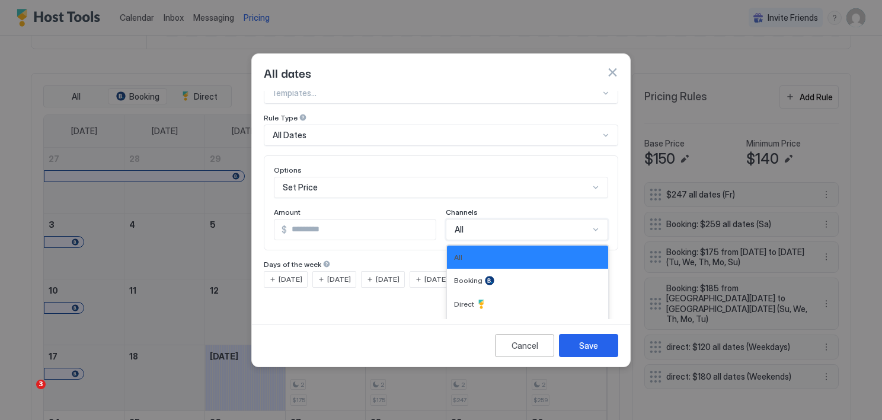
click at [594, 237] on div "4 results available. Use Up and Down to choose options, press Enter to select t…" at bounding box center [527, 229] width 162 height 21
click at [477, 276] on div "Booking" at bounding box center [527, 280] width 147 height 9
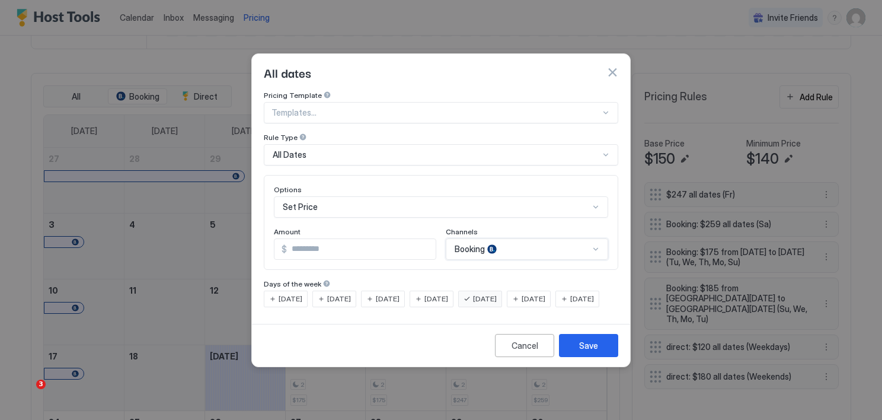
scroll to position [0, 0]
click at [586, 344] on button "Save" at bounding box center [588, 345] width 59 height 23
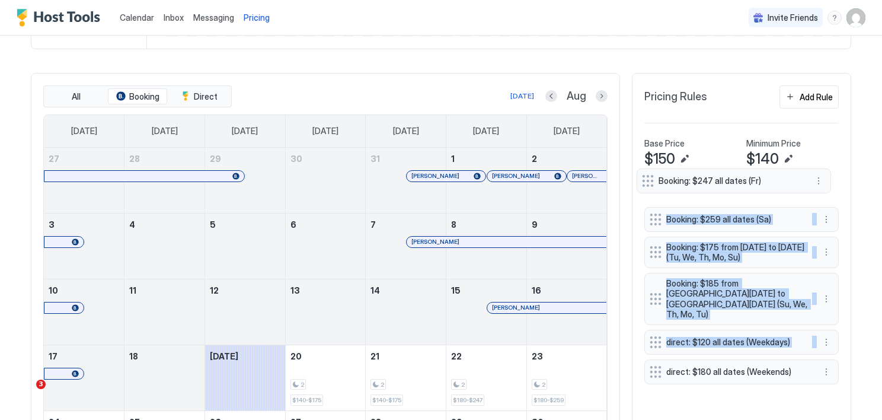
drag, startPoint x: 650, startPoint y: 375, endPoint x: 647, endPoint y: 185, distance: 189.7
click at [647, 185] on div "Booking: $259 all dates (Sa) Booking: $175 from [DATE] to [DATE] (Tu, We, Th, M…" at bounding box center [741, 285] width 194 height 207
